Goal: Information Seeking & Learning: Learn about a topic

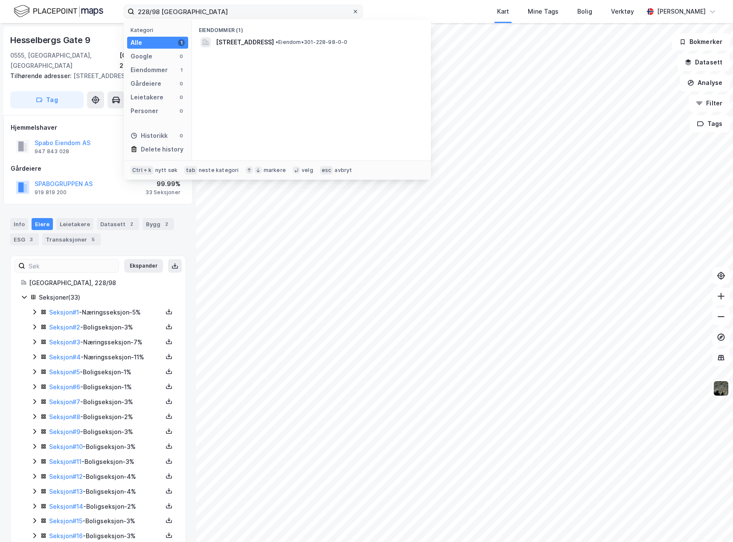
click at [356, 12] on icon at bounding box center [355, 11] width 5 height 5
click at [352, 12] on input "228/98 [GEOGRAPHIC_DATA]" at bounding box center [243, 11] width 218 height 13
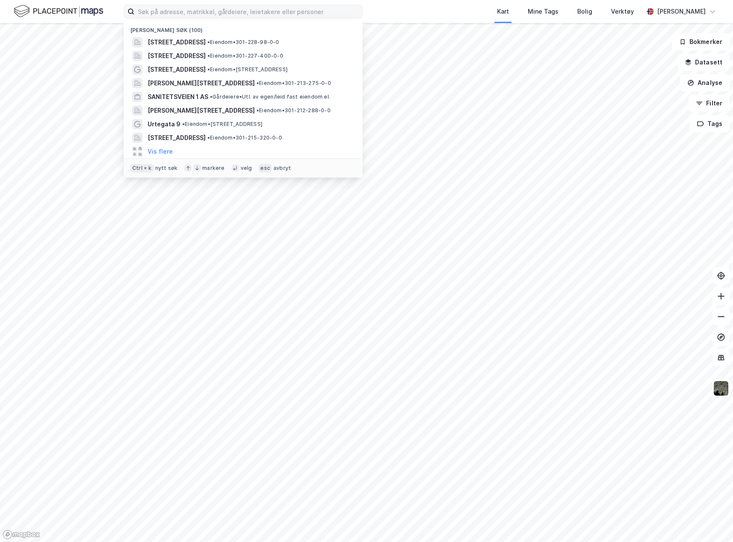
click at [400, 11] on div "Nylige søk (100) [STREET_ADDRESS] • Eiendom • 301-228-98-0-0 [STREET_ADDRESS] •…" at bounding box center [366, 11] width 733 height 23
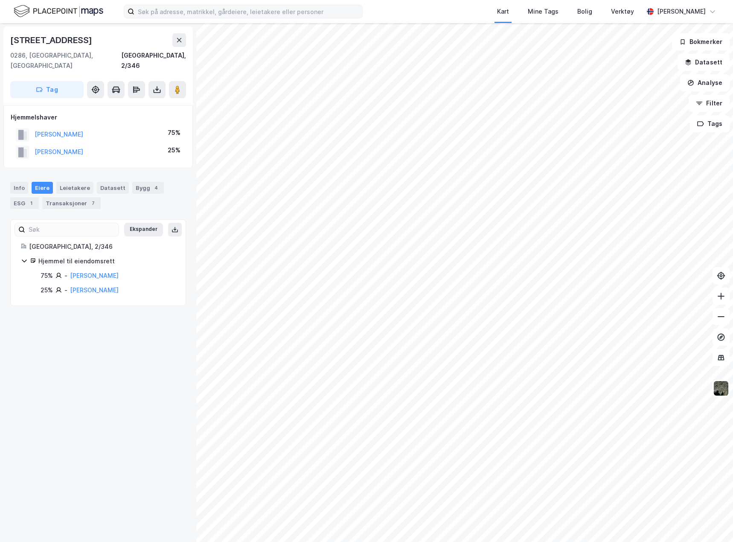
click at [26, 257] on icon at bounding box center [24, 260] width 7 height 7
click at [67, 197] on div "Transaksjoner 7" at bounding box center [71, 203] width 58 height 12
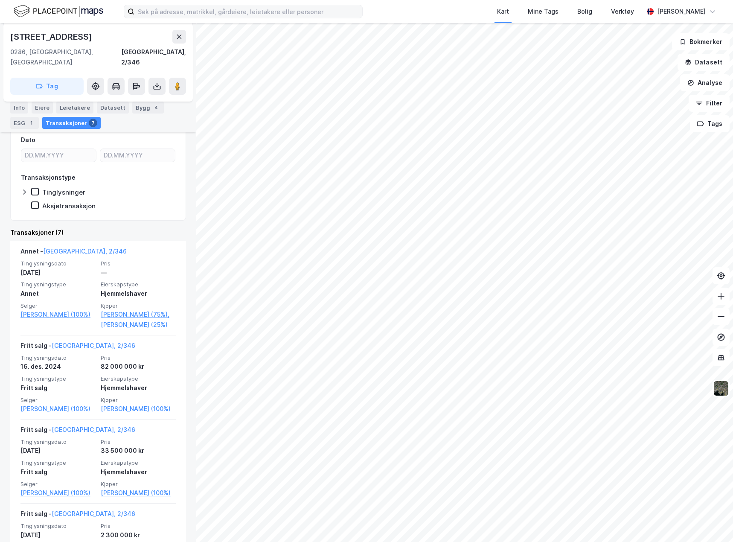
scroll to position [128, 0]
